Goal: Task Accomplishment & Management: Manage account settings

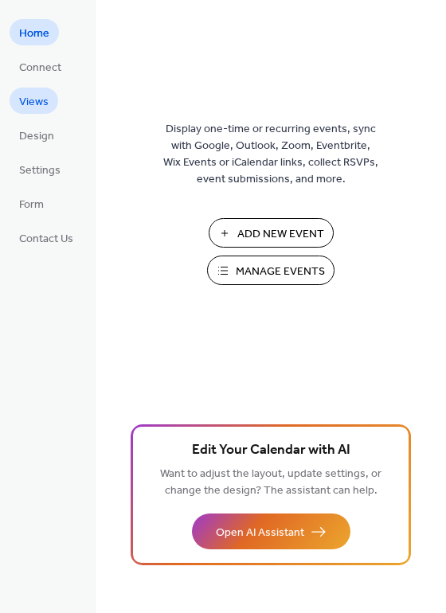
click at [39, 98] on span "Views" at bounding box center [33, 102] width 29 height 17
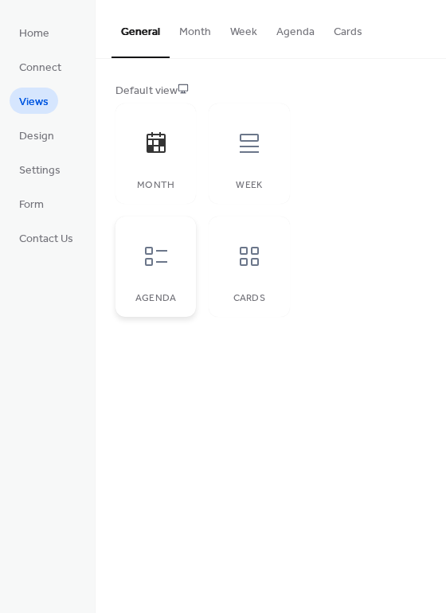
click at [152, 276] on div at bounding box center [156, 257] width 48 height 48
click at [45, 66] on span "Connect" at bounding box center [40, 68] width 42 height 17
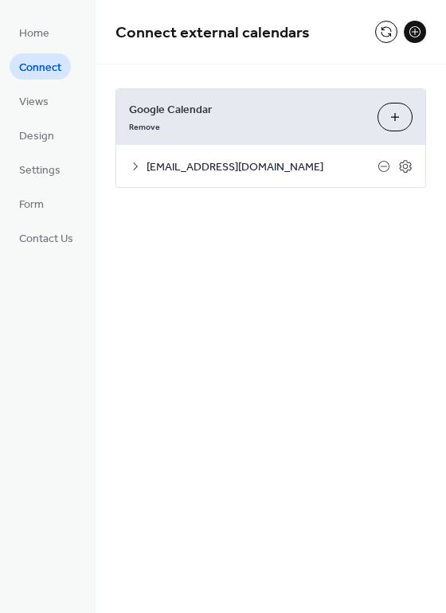
click at [320, 166] on span "[EMAIL_ADDRESS][DOMAIN_NAME]" at bounding box center [262, 167] width 231 height 17
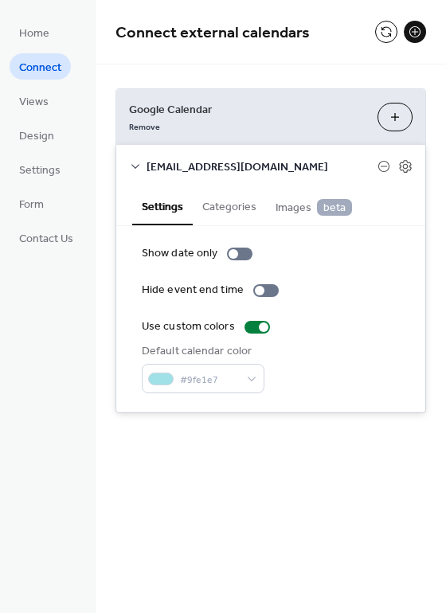
click at [235, 210] on button "Categories" at bounding box center [229, 205] width 73 height 37
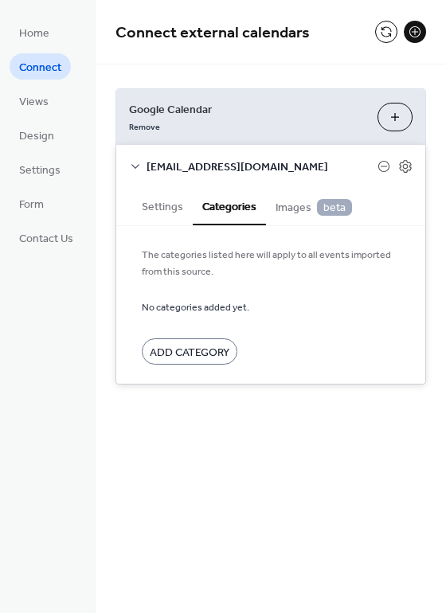
click at [283, 208] on span "Images beta" at bounding box center [314, 208] width 76 height 18
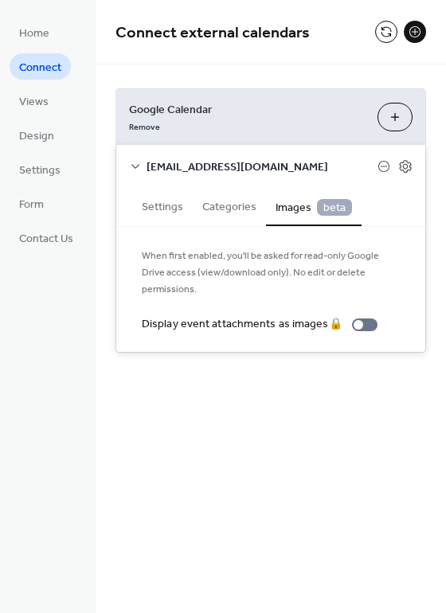
click at [138, 205] on button "Settings" at bounding box center [162, 205] width 61 height 37
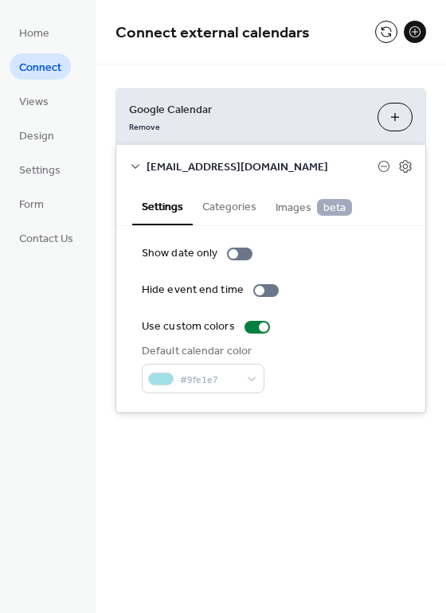
click at [387, 116] on button "Choose Calendars" at bounding box center [394, 117] width 35 height 29
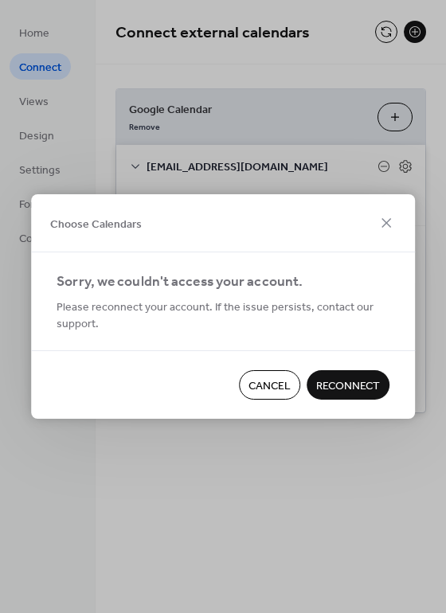
click at [271, 381] on span "Cancel" at bounding box center [269, 386] width 42 height 17
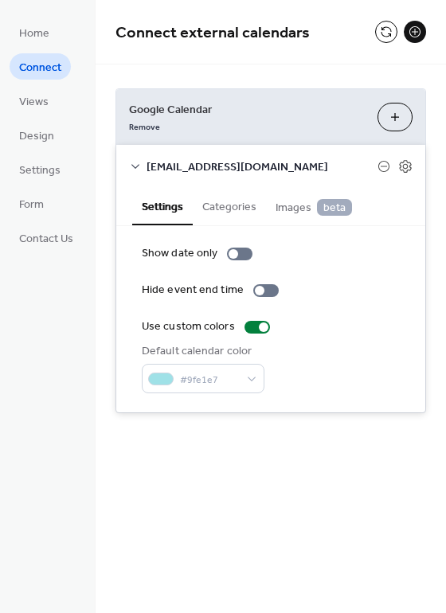
click at [152, 165] on span "[EMAIL_ADDRESS][DOMAIN_NAME]" at bounding box center [262, 167] width 231 height 17
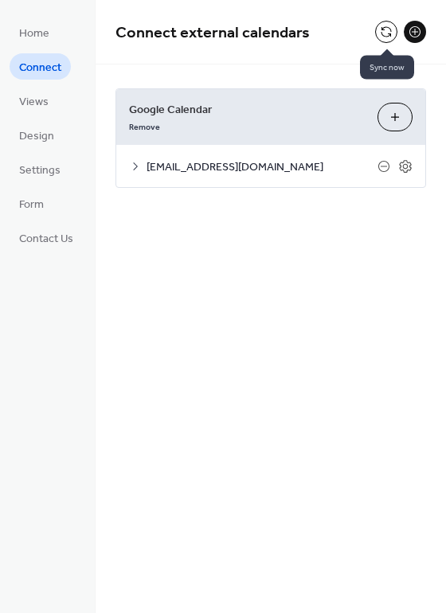
click at [382, 31] on button at bounding box center [386, 32] width 22 height 22
click at [397, 119] on button "Choose Calendars" at bounding box center [394, 117] width 35 height 29
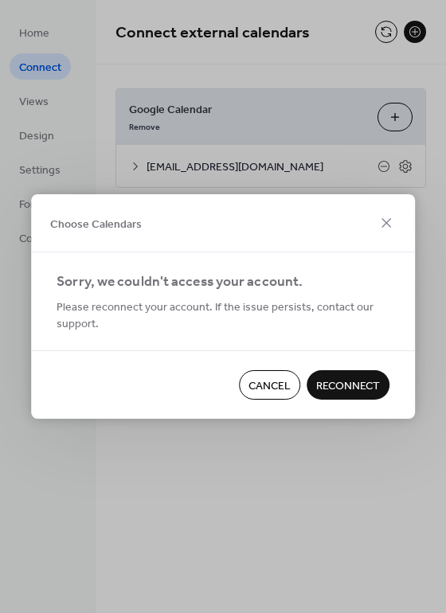
click at [270, 389] on span "Cancel" at bounding box center [269, 386] width 42 height 17
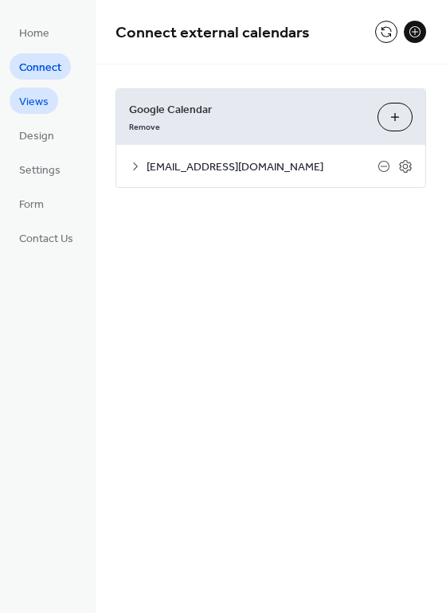
click at [43, 96] on span "Views" at bounding box center [33, 102] width 29 height 17
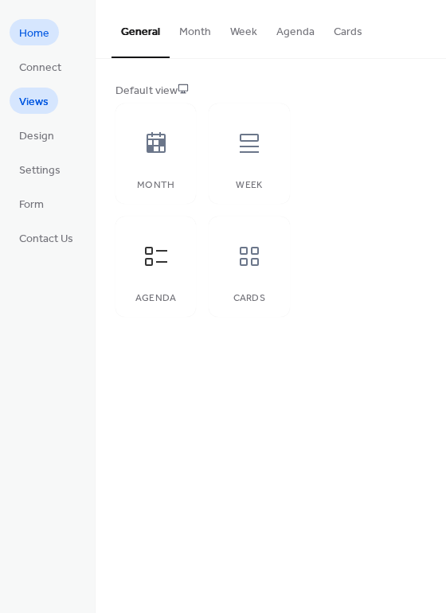
click at [46, 32] on span "Home" at bounding box center [34, 33] width 30 height 17
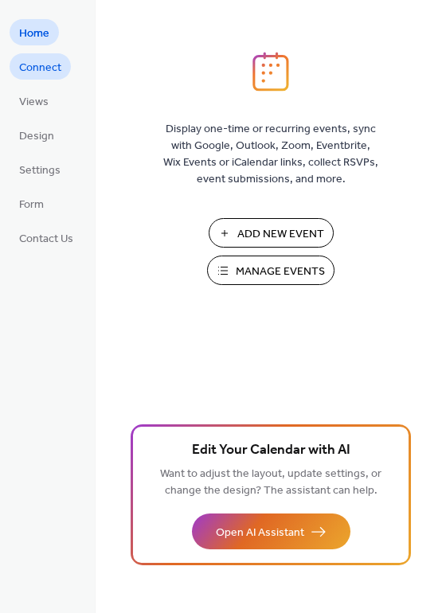
click at [33, 69] on span "Connect" at bounding box center [40, 68] width 42 height 17
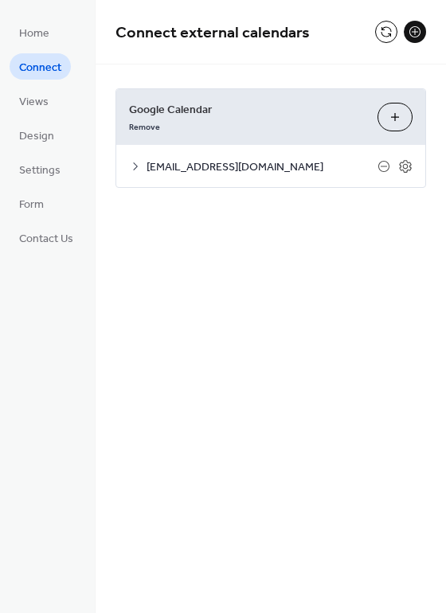
click at [178, 169] on span "[EMAIL_ADDRESS][DOMAIN_NAME]" at bounding box center [262, 167] width 231 height 17
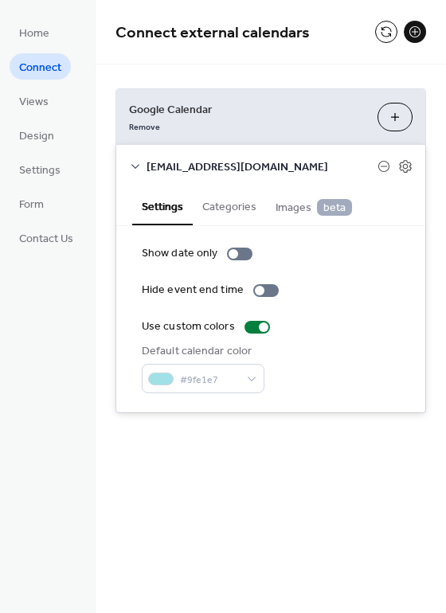
click at [299, 127] on div "Remove" at bounding box center [247, 125] width 236 height 17
click at [409, 168] on icon at bounding box center [405, 166] width 14 height 14
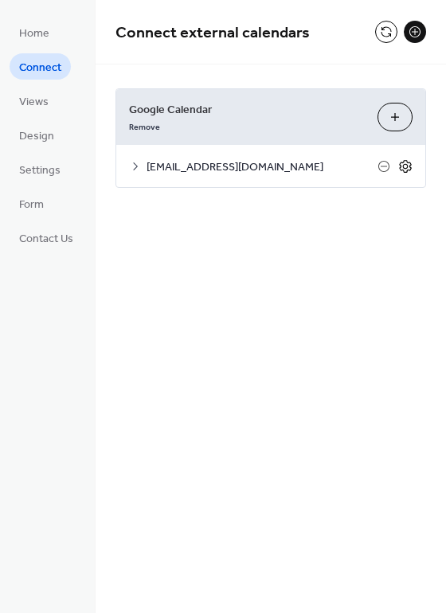
click at [409, 168] on icon at bounding box center [405, 166] width 14 height 14
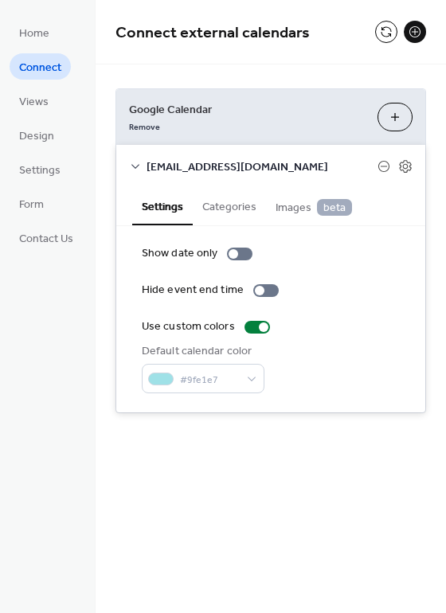
click at [237, 218] on button "Categories" at bounding box center [229, 205] width 73 height 37
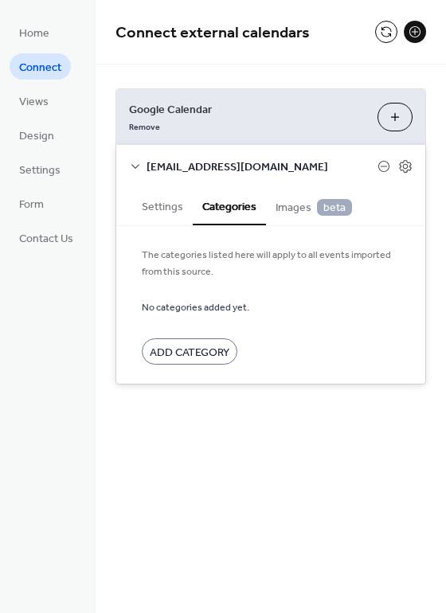
click at [291, 208] on span "Images beta" at bounding box center [314, 208] width 76 height 18
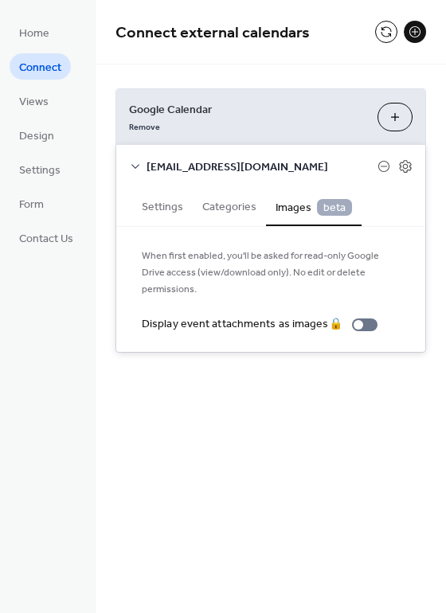
click at [165, 216] on button "Settings" at bounding box center [162, 205] width 61 height 37
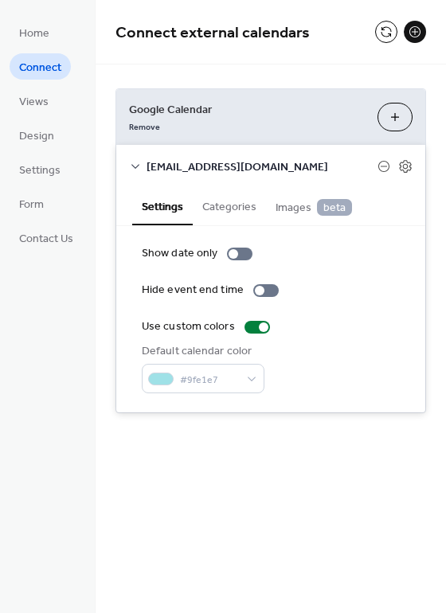
click at [139, 167] on icon at bounding box center [135, 166] width 13 height 13
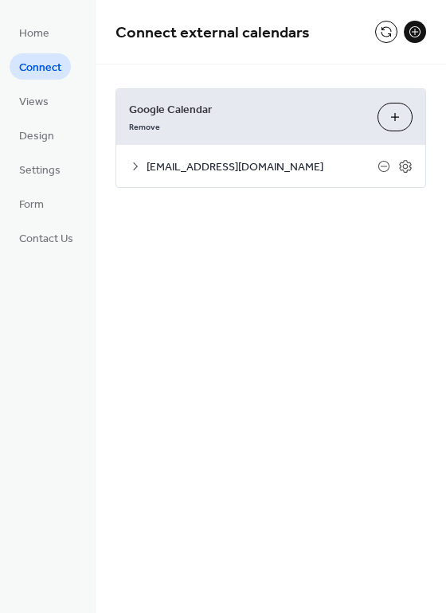
click at [75, 174] on ul "Home Connect Views Design Settings Form Contact Us" at bounding box center [46, 135] width 73 height 232
click at [52, 169] on span "Settings" at bounding box center [39, 170] width 41 height 17
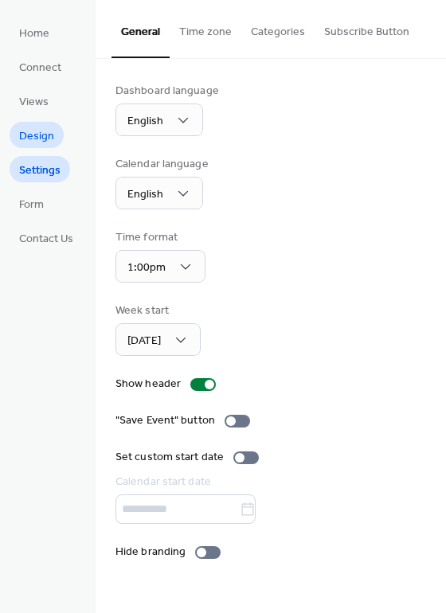
click at [47, 144] on span "Design" at bounding box center [36, 136] width 35 height 17
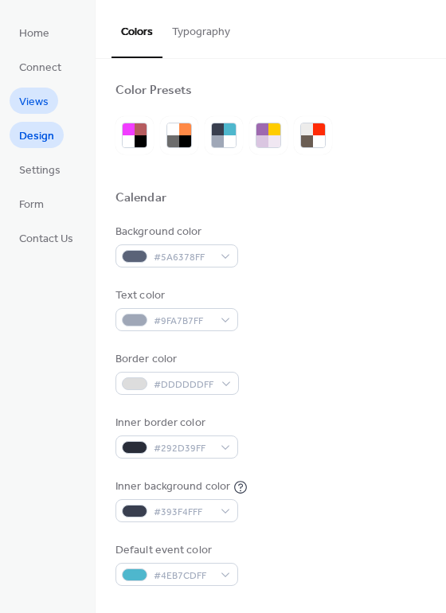
drag, startPoint x: 41, startPoint y: 100, endPoint x: 31, endPoint y: 102, distance: 10.6
click at [41, 100] on span "Views" at bounding box center [33, 102] width 29 height 17
click at [31, 102] on span "Views" at bounding box center [33, 102] width 29 height 17
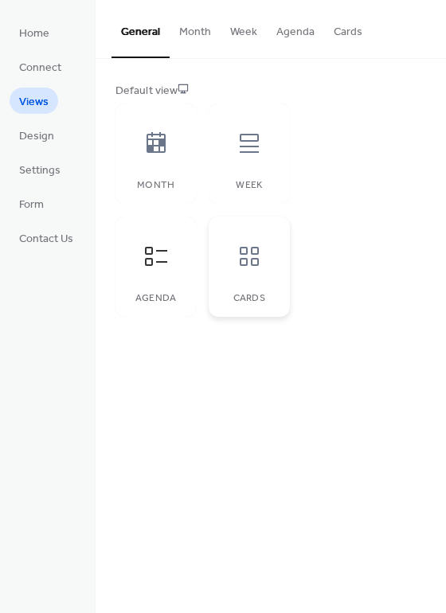
click at [264, 299] on div "Cards" at bounding box center [249, 298] width 49 height 11
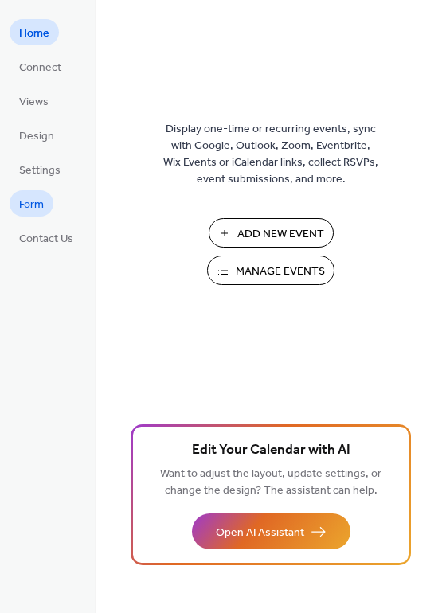
click at [35, 198] on span "Form" at bounding box center [31, 205] width 25 height 17
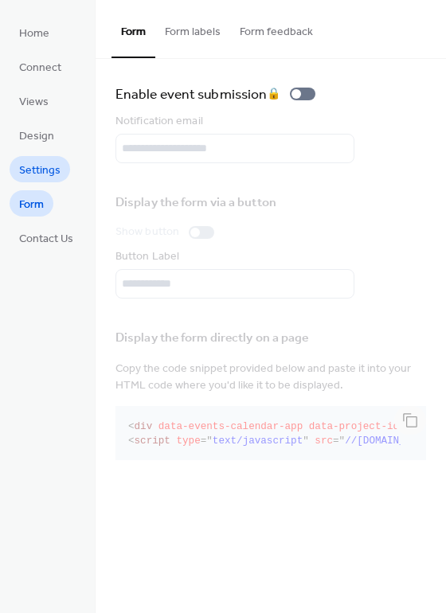
click at [40, 170] on span "Settings" at bounding box center [39, 170] width 41 height 17
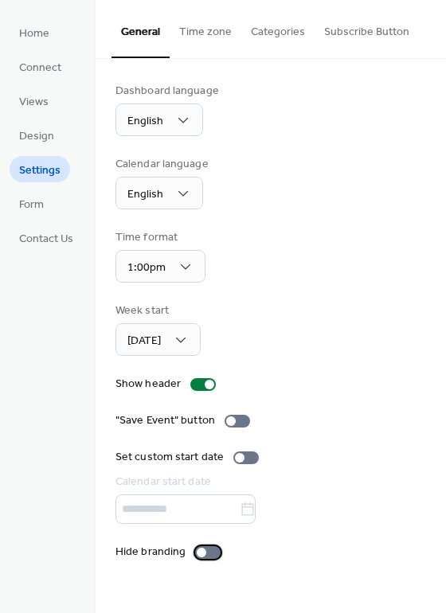
click at [203, 557] on div at bounding box center [202, 553] width 10 height 10
click at [366, 14] on button "Subscribe Button" at bounding box center [367, 28] width 104 height 57
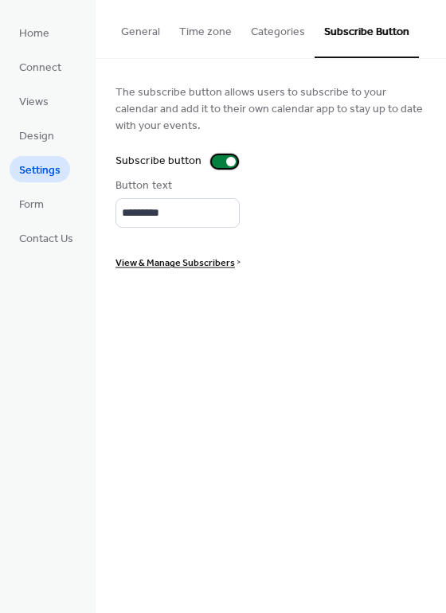
click at [221, 158] on div at bounding box center [224, 161] width 25 height 13
click at [142, 27] on button "General" at bounding box center [140, 28] width 58 height 57
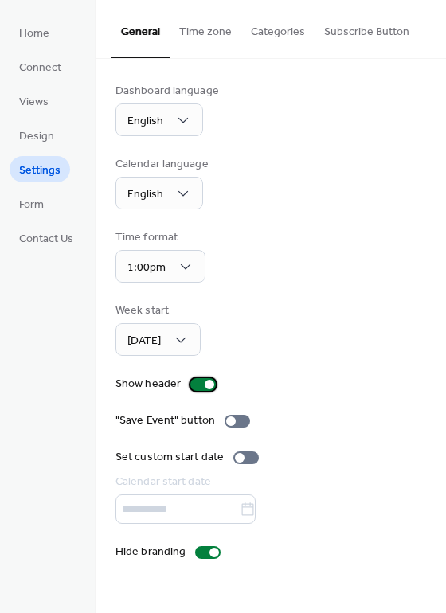
click at [208, 387] on div at bounding box center [210, 385] width 10 height 10
click at [28, 82] on ul "Home Connect Views Design Settings Form Contact Us" at bounding box center [46, 135] width 73 height 232
click at [28, 102] on span "Views" at bounding box center [33, 102] width 29 height 17
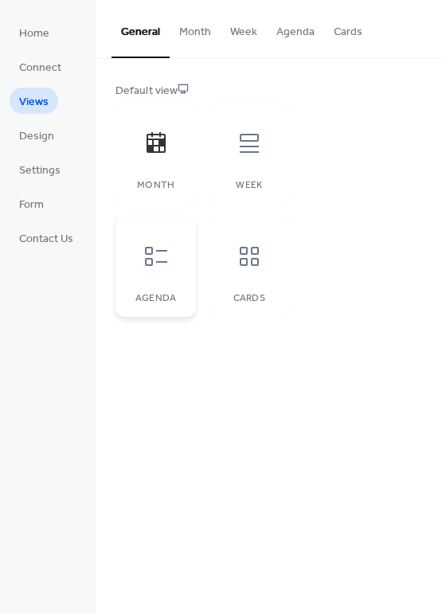
click at [161, 271] on div at bounding box center [156, 257] width 48 height 48
click at [244, 261] on icon at bounding box center [249, 256] width 25 height 25
click at [154, 264] on icon at bounding box center [155, 256] width 25 height 25
click at [183, 34] on button "Month" at bounding box center [195, 28] width 51 height 57
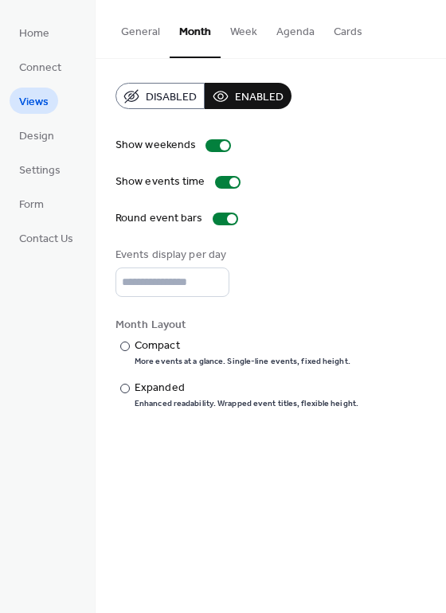
click at [161, 96] on span "Disabled" at bounding box center [171, 97] width 51 height 17
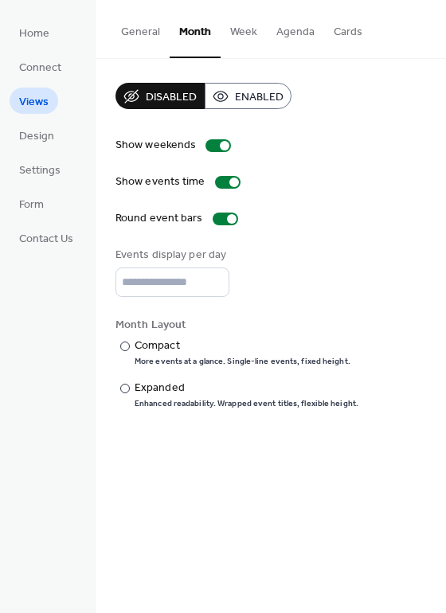
click at [235, 32] on button "Week" at bounding box center [244, 28] width 46 height 57
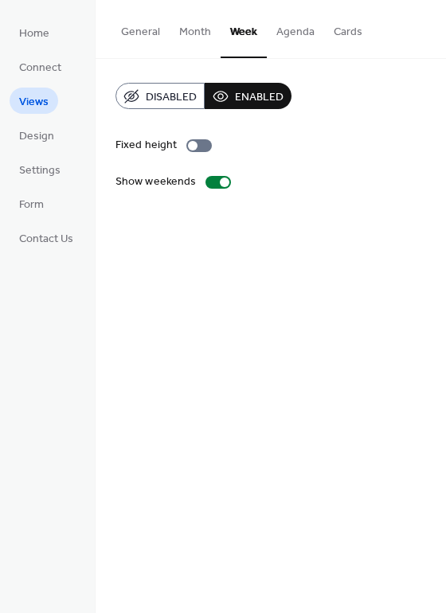
click at [163, 100] on span "Disabled" at bounding box center [171, 97] width 51 height 17
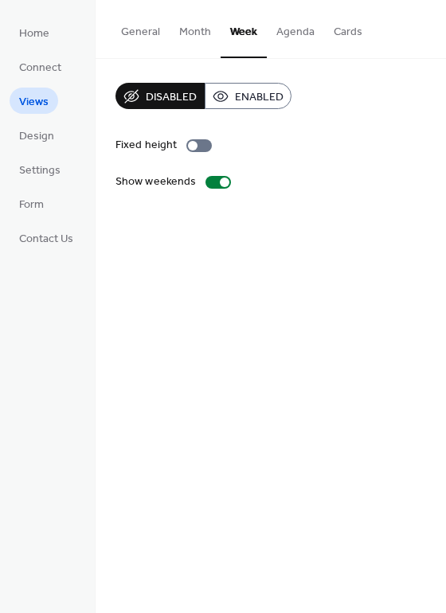
click at [287, 33] on button "Agenda" at bounding box center [295, 28] width 57 height 57
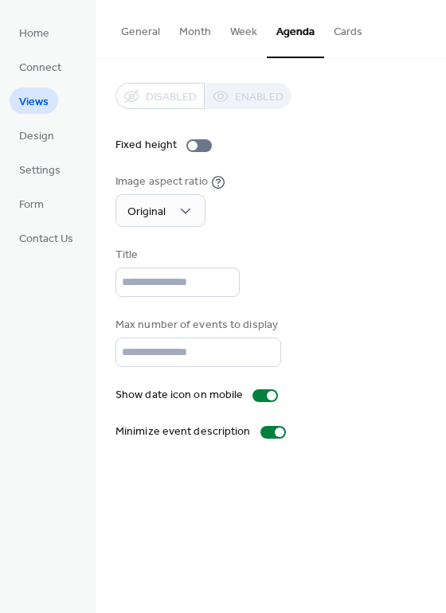
click at [332, 33] on button "Cards" at bounding box center [348, 28] width 48 height 57
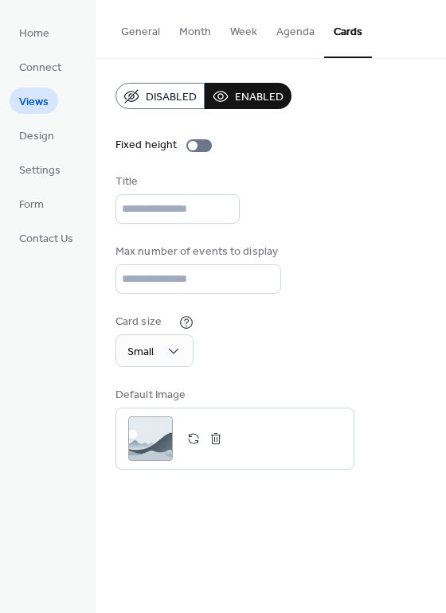
click at [177, 104] on span "Disabled" at bounding box center [171, 97] width 51 height 17
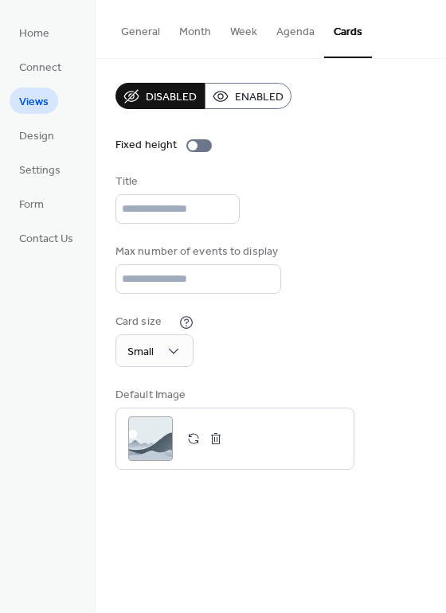
click at [284, 29] on button "Agenda" at bounding box center [295, 28] width 57 height 57
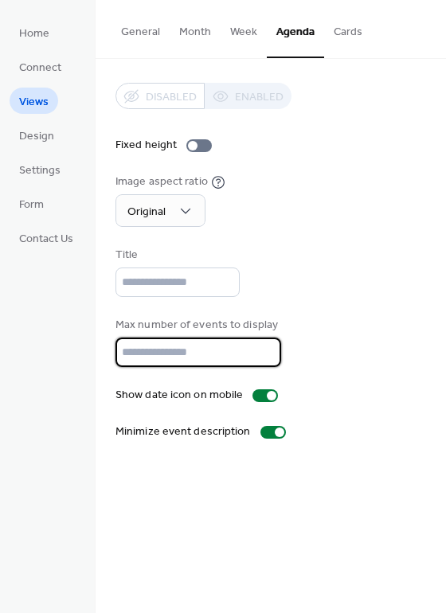
drag, startPoint x: 165, startPoint y: 358, endPoint x: 65, endPoint y: 355, distance: 99.6
click at [66, 355] on div "Home Connect Views Design Settings Form Contact Us Views General Month Week Age…" at bounding box center [223, 306] width 446 height 613
type input "**"
click at [373, 304] on div "Disabled Enabled Fixed height Image aspect ratio Original Title Max number of e…" at bounding box center [270, 262] width 311 height 358
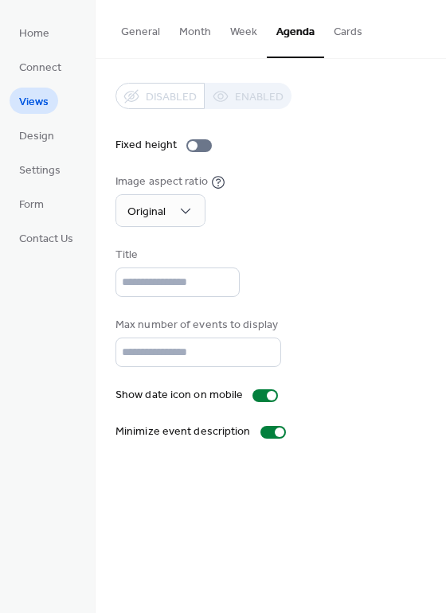
click at [318, 187] on div "Image aspect ratio Original" at bounding box center [270, 200] width 311 height 53
click at [197, 143] on div at bounding box center [198, 145] width 25 height 13
click at [232, 40] on button "Week" at bounding box center [244, 28] width 46 height 57
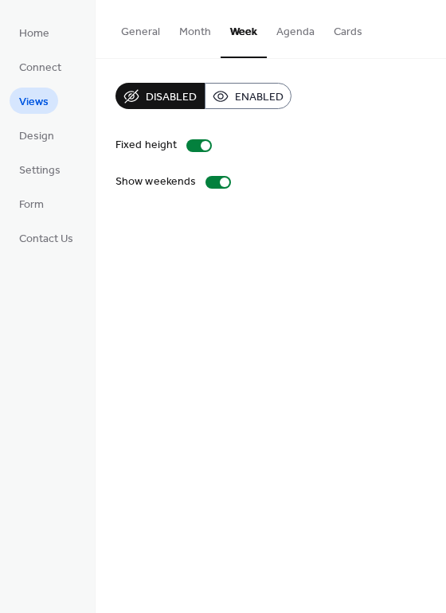
click at [277, 28] on button "Agenda" at bounding box center [295, 28] width 57 height 57
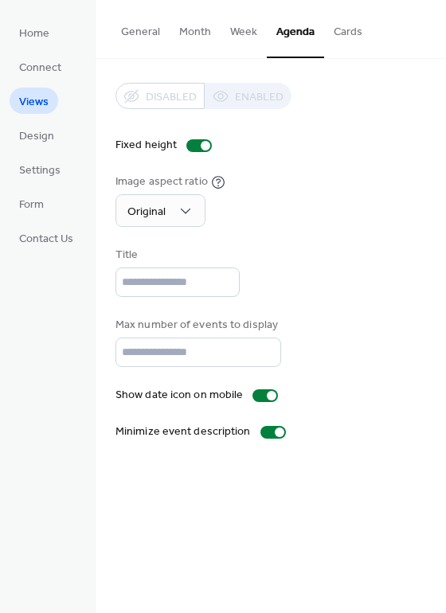
click at [239, 31] on button "Week" at bounding box center [244, 28] width 46 height 57
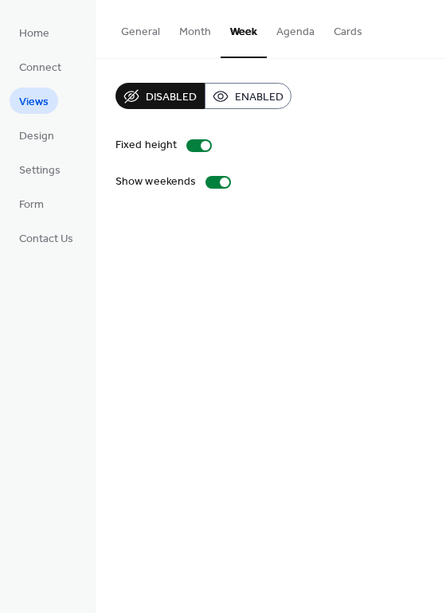
click at [199, 29] on button "Month" at bounding box center [195, 28] width 51 height 57
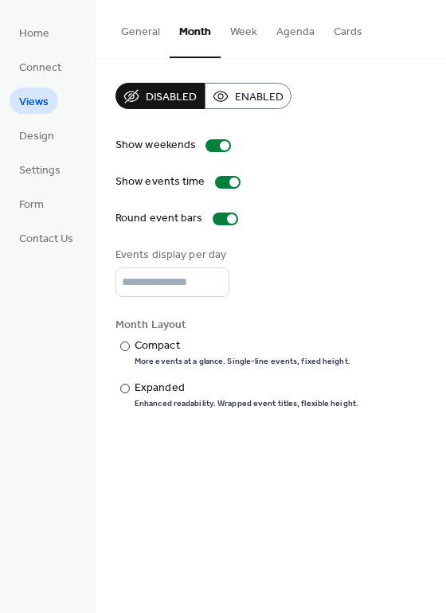
click at [152, 30] on button "General" at bounding box center [140, 28] width 58 height 57
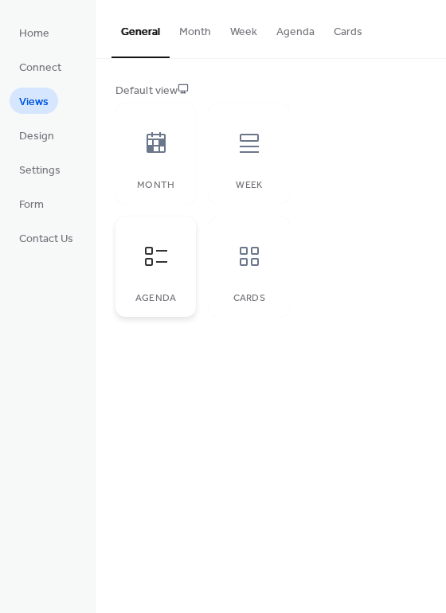
click at [147, 265] on icon at bounding box center [156, 256] width 22 height 19
click at [39, 60] on span "Connect" at bounding box center [40, 68] width 42 height 17
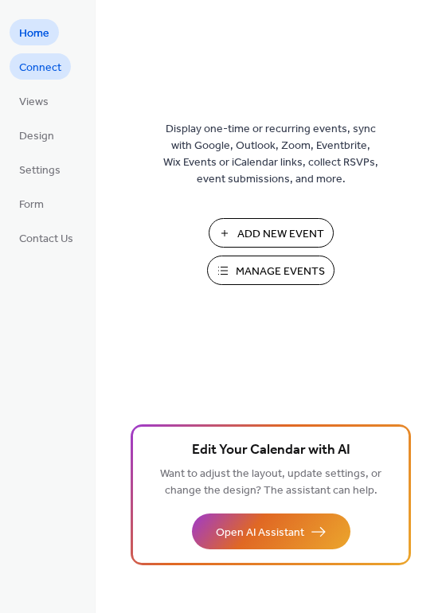
click at [43, 65] on span "Connect" at bounding box center [40, 68] width 42 height 17
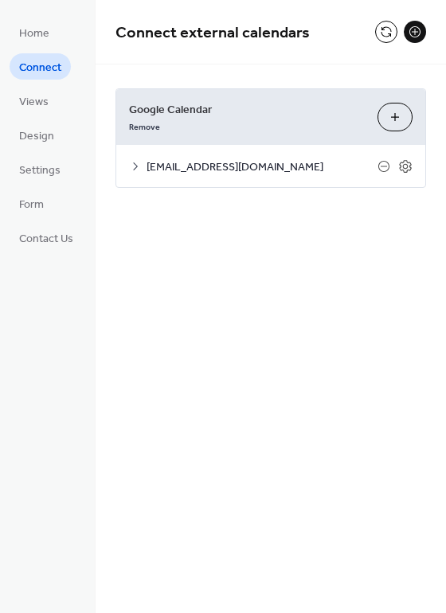
click at [393, 124] on button "Choose Calendars" at bounding box center [394, 117] width 35 height 29
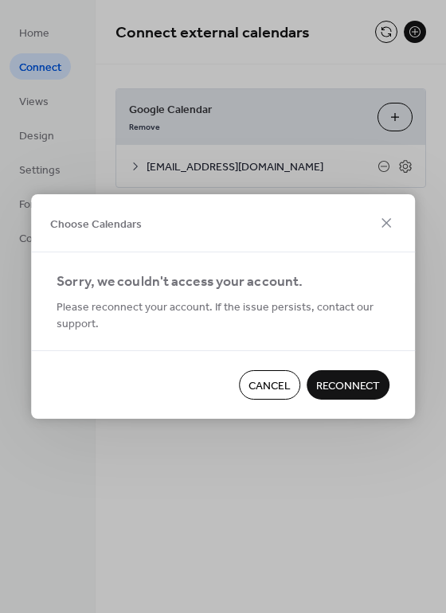
click at [350, 385] on span "Reconnect" at bounding box center [348, 386] width 64 height 17
